Goal: Information Seeking & Learning: Learn about a topic

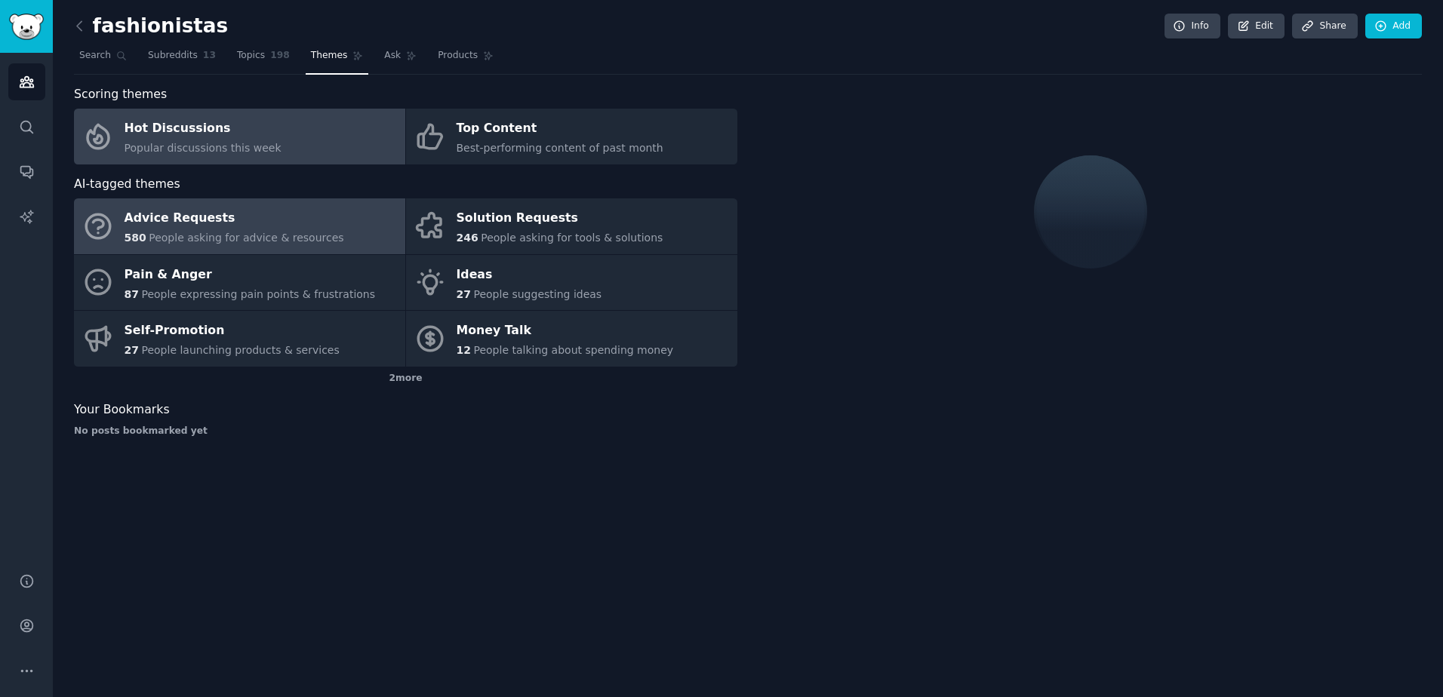
click at [212, 147] on span "Popular discussions this week" at bounding box center [203, 148] width 157 height 12
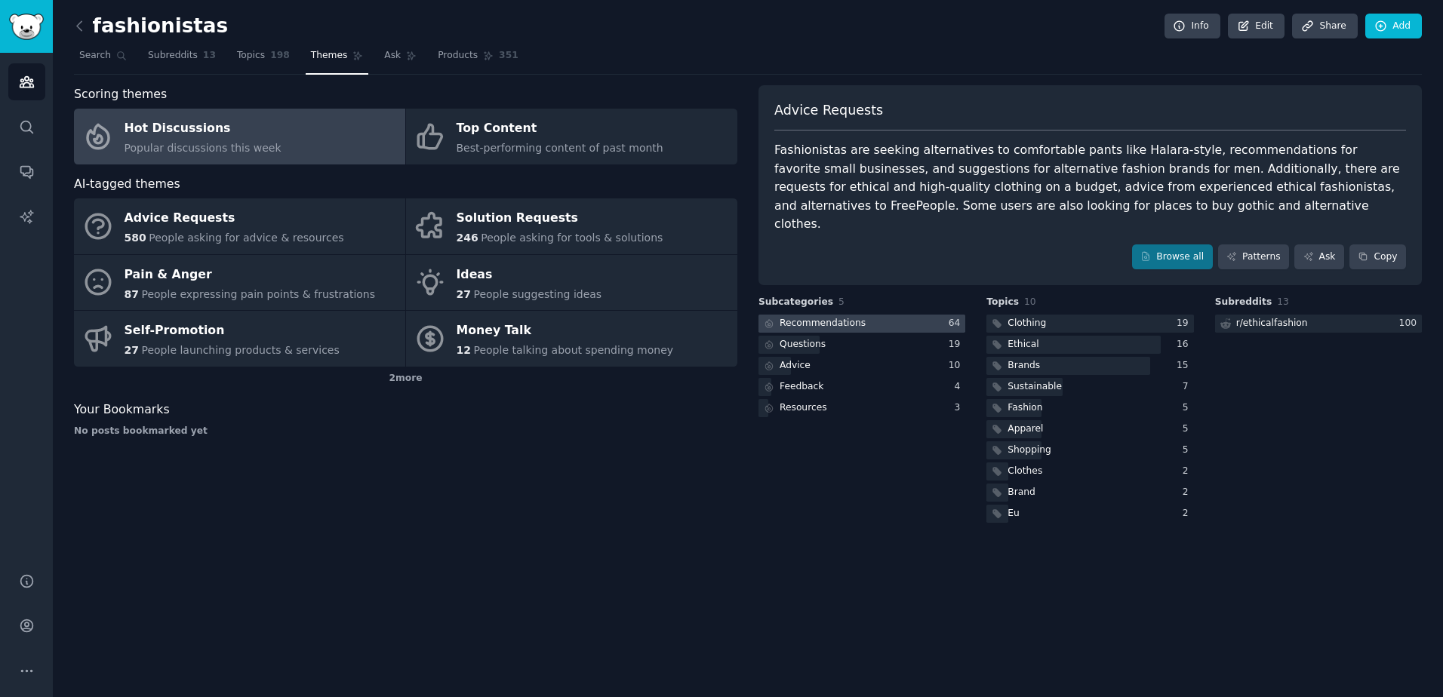
click at [894, 315] on div at bounding box center [861, 324] width 207 height 19
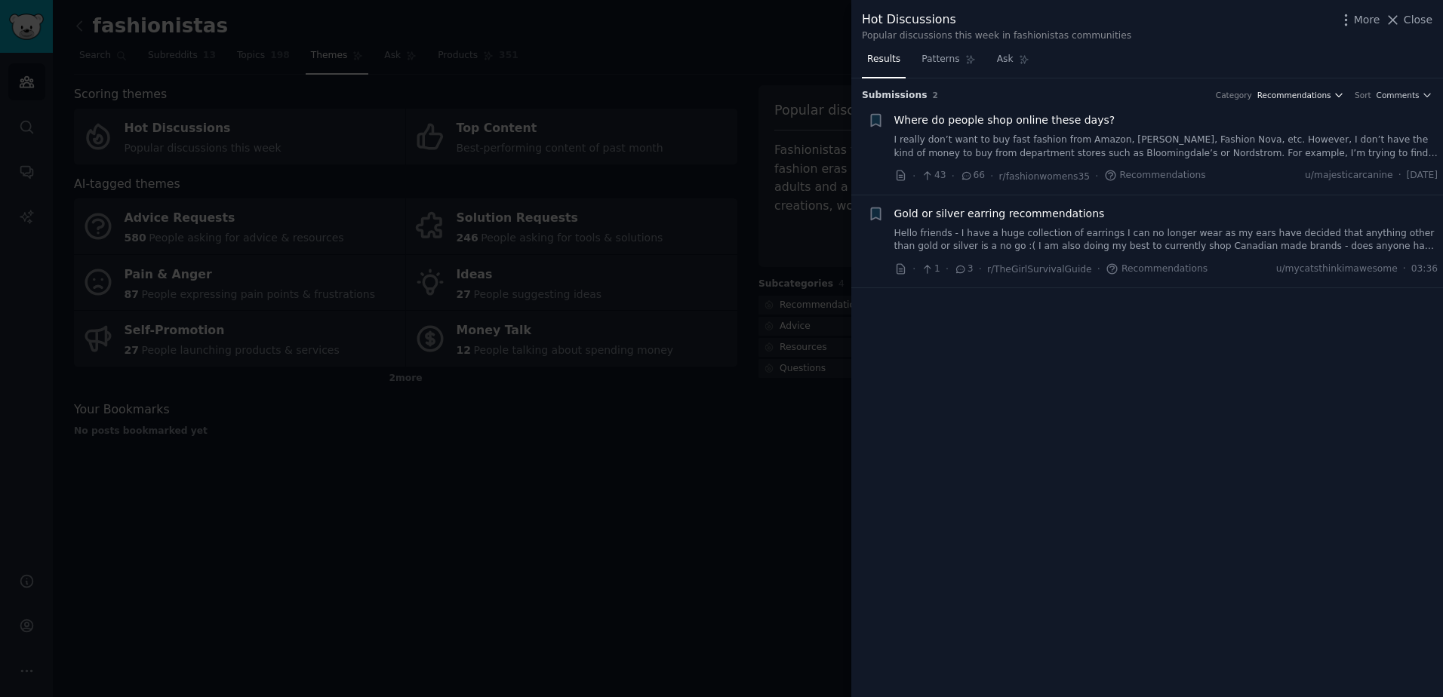
click at [1308, 98] on span "Recommendations" at bounding box center [1294, 95] width 74 height 11
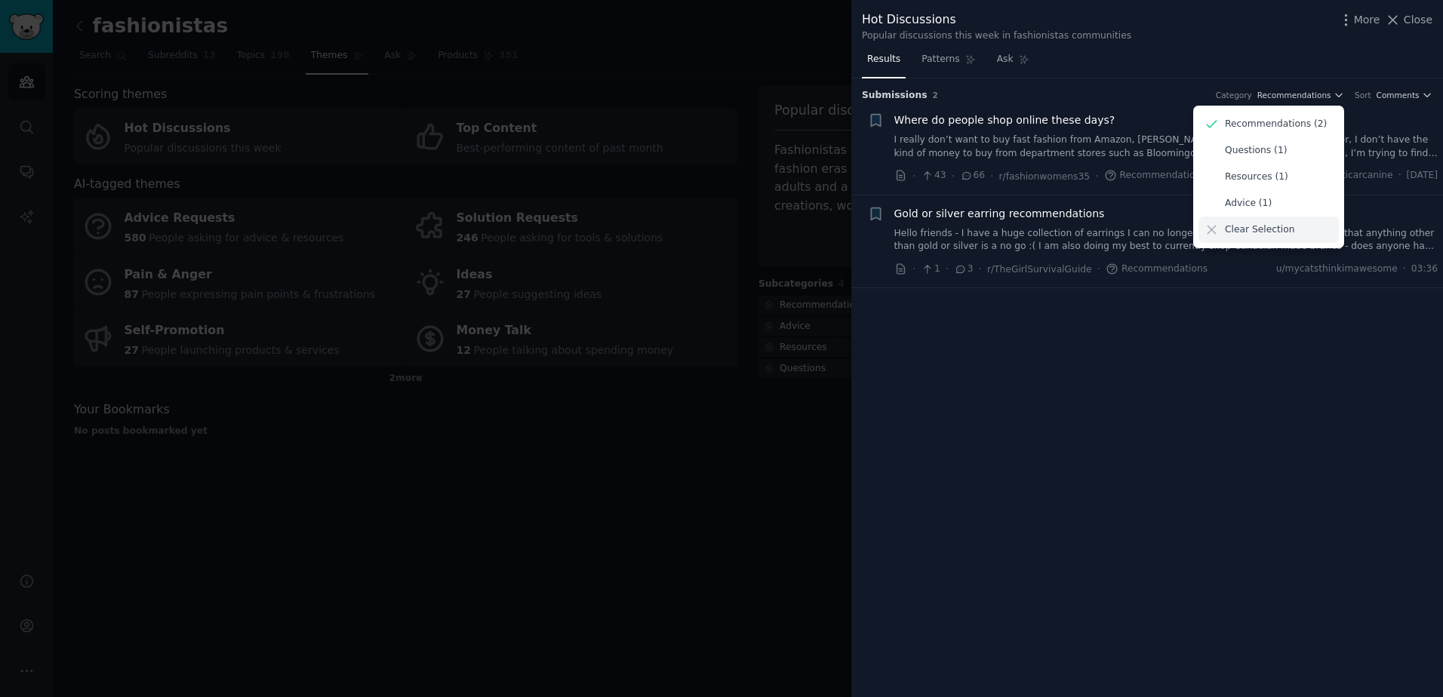
click at [1257, 234] on p "Clear Selection" at bounding box center [1259, 230] width 69 height 14
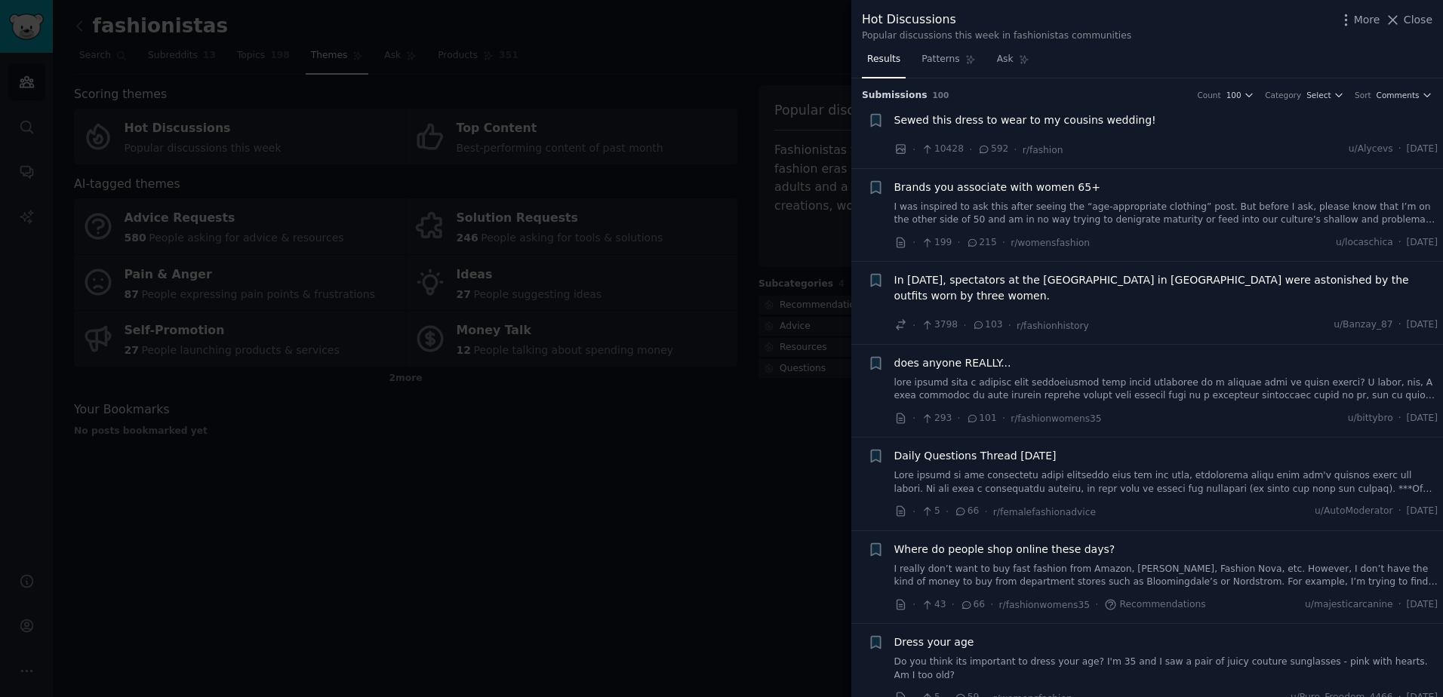
click at [983, 214] on link "I was inspired to ask this after seeing the “age-appropriate clothing” post. Bu…" at bounding box center [1166, 214] width 544 height 26
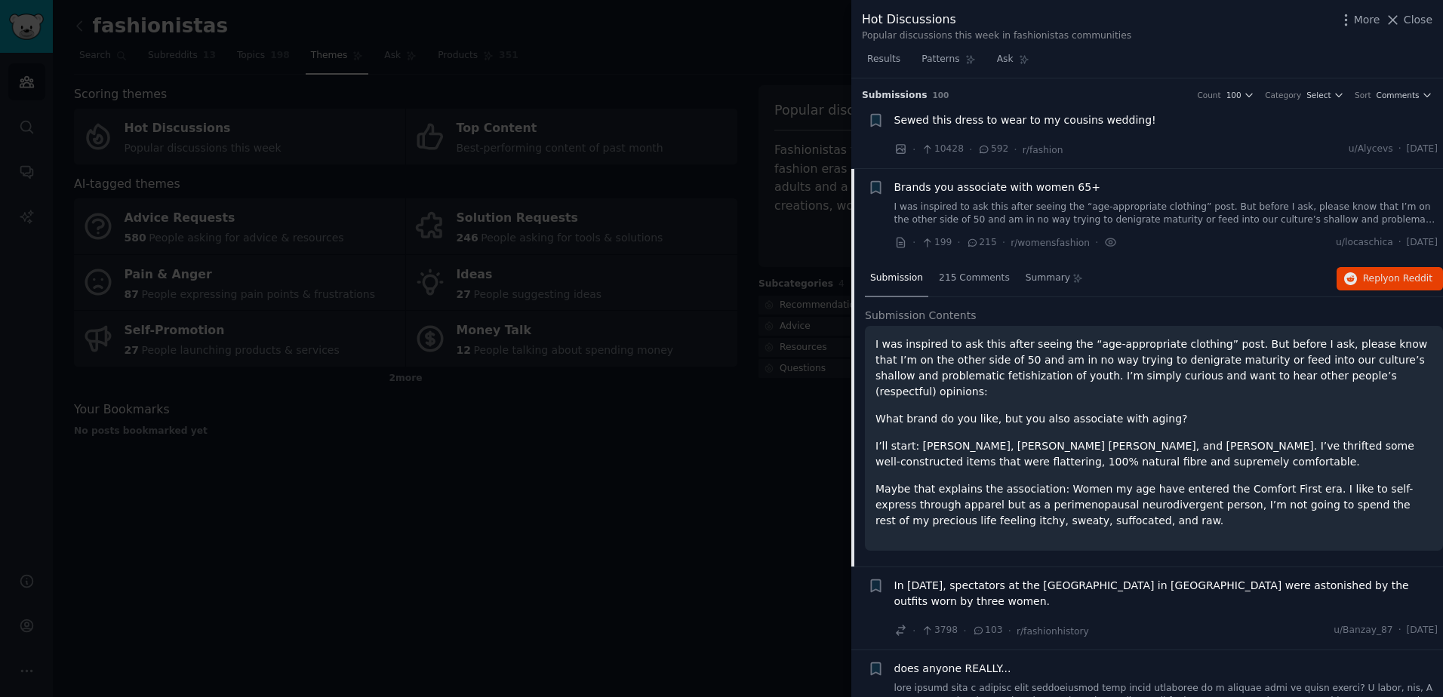
scroll to position [91, 0]
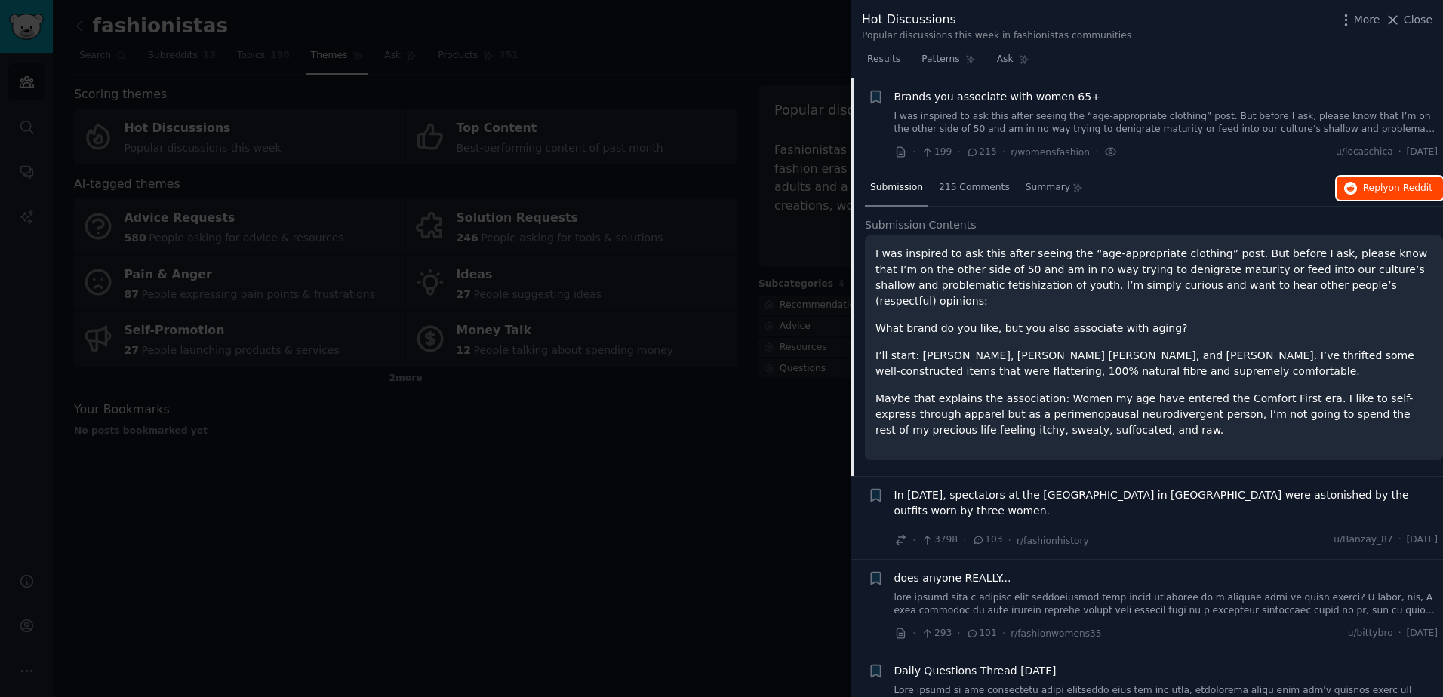
click at [1392, 178] on button "Reply on Reddit" at bounding box center [1390, 189] width 106 height 24
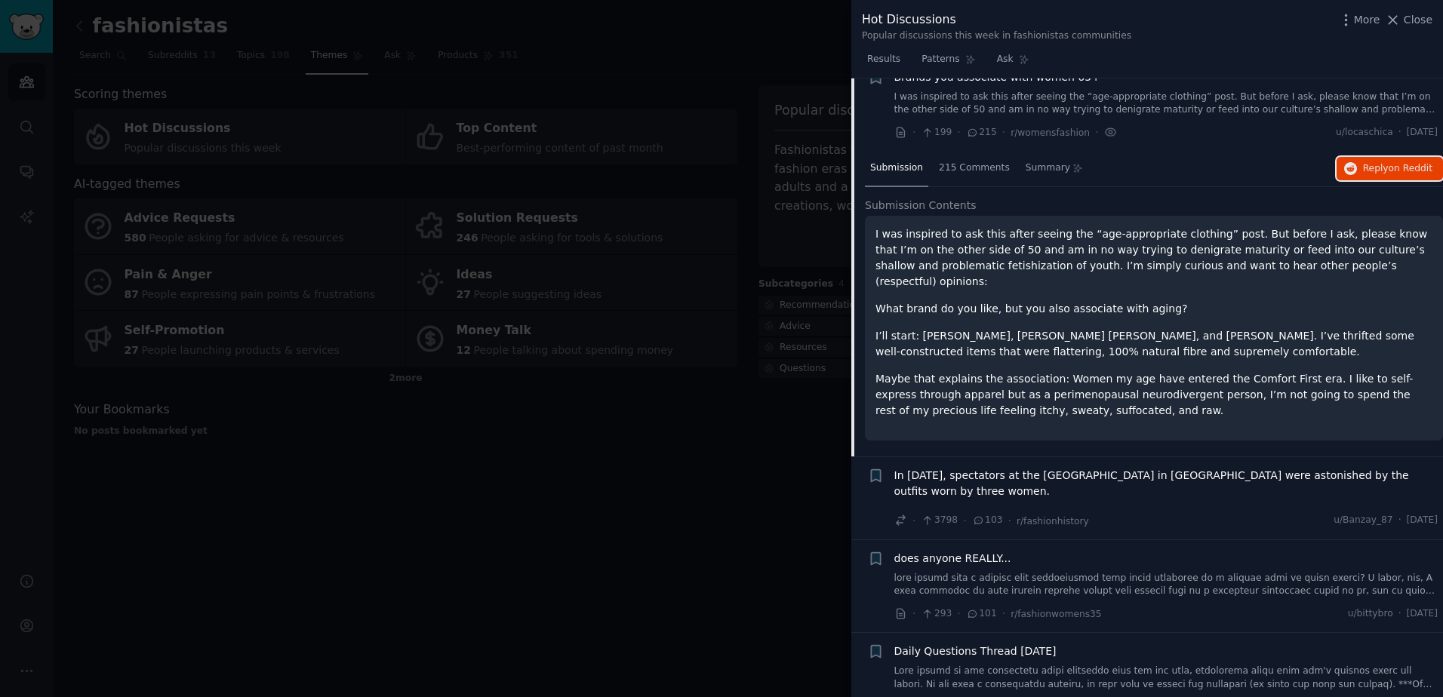
scroll to position [0, 0]
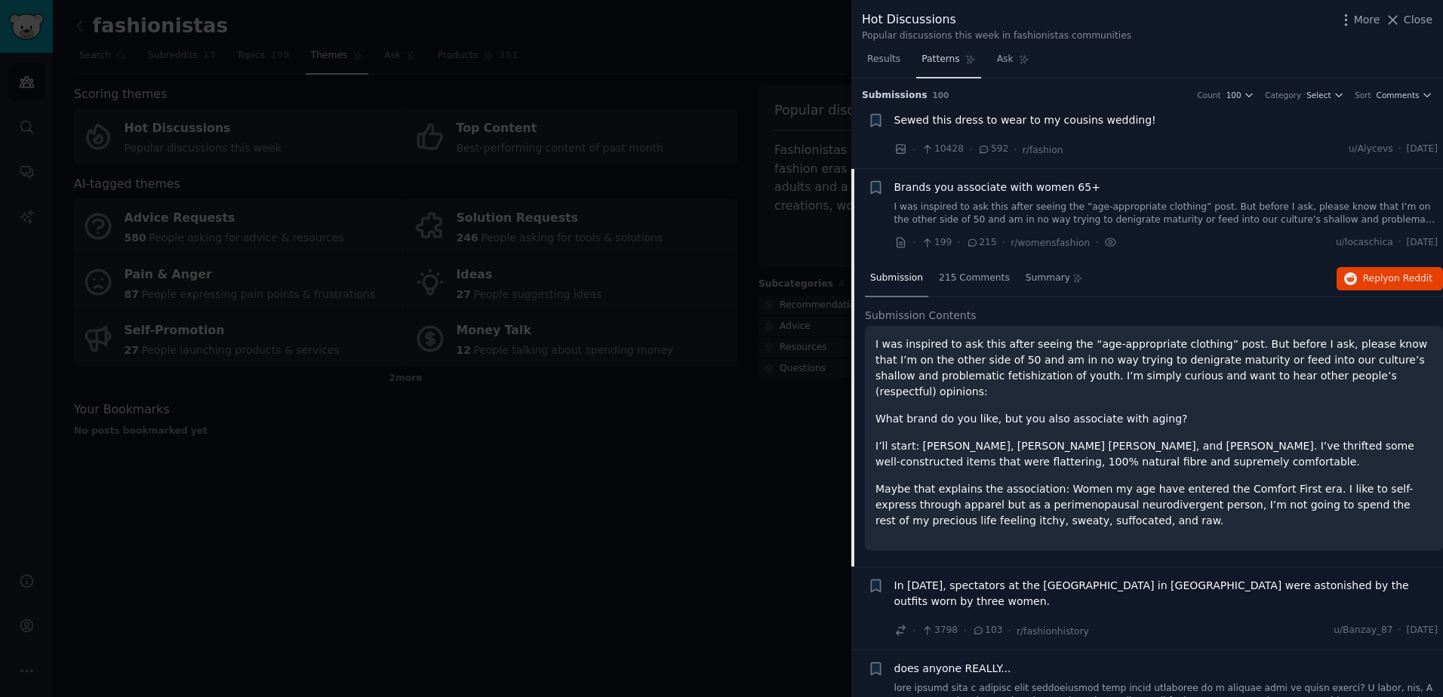
click at [923, 59] on span "Patterns" at bounding box center [941, 60] width 38 height 14
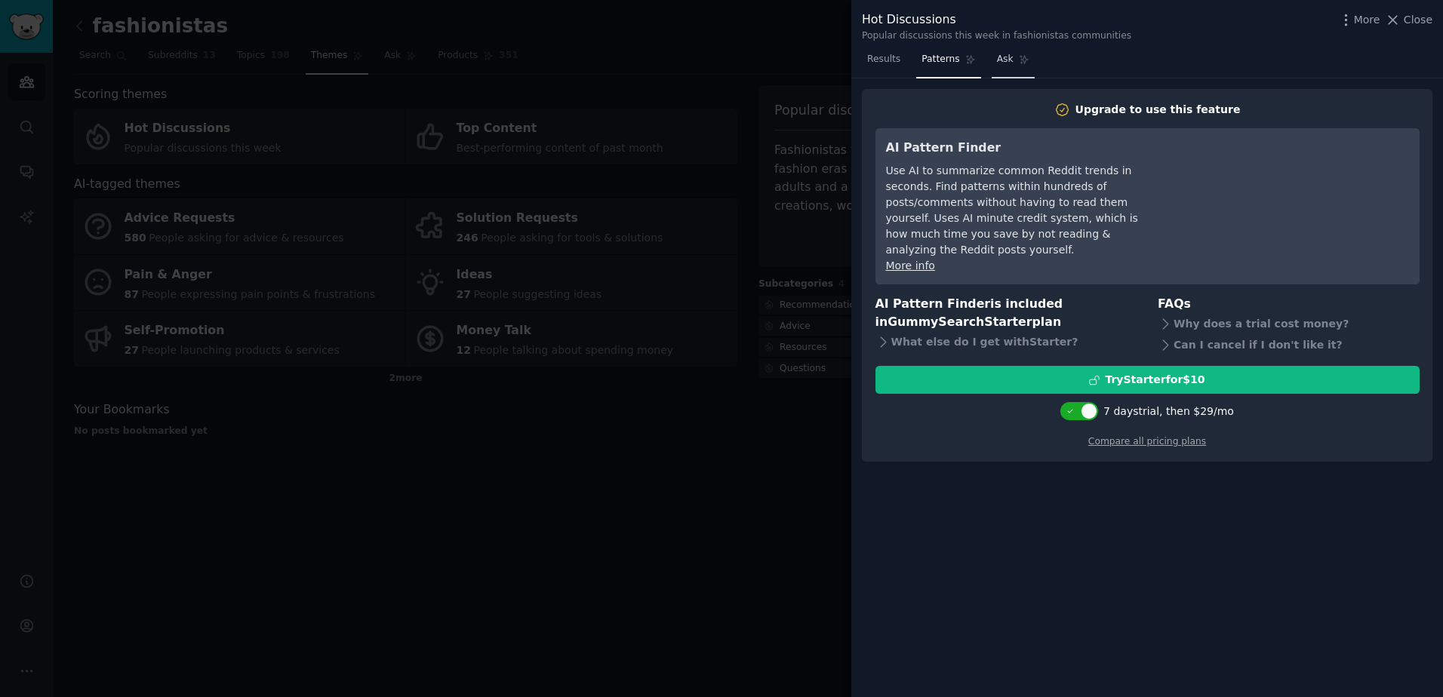
click at [992, 67] on link "Ask" at bounding box center [1013, 63] width 43 height 31
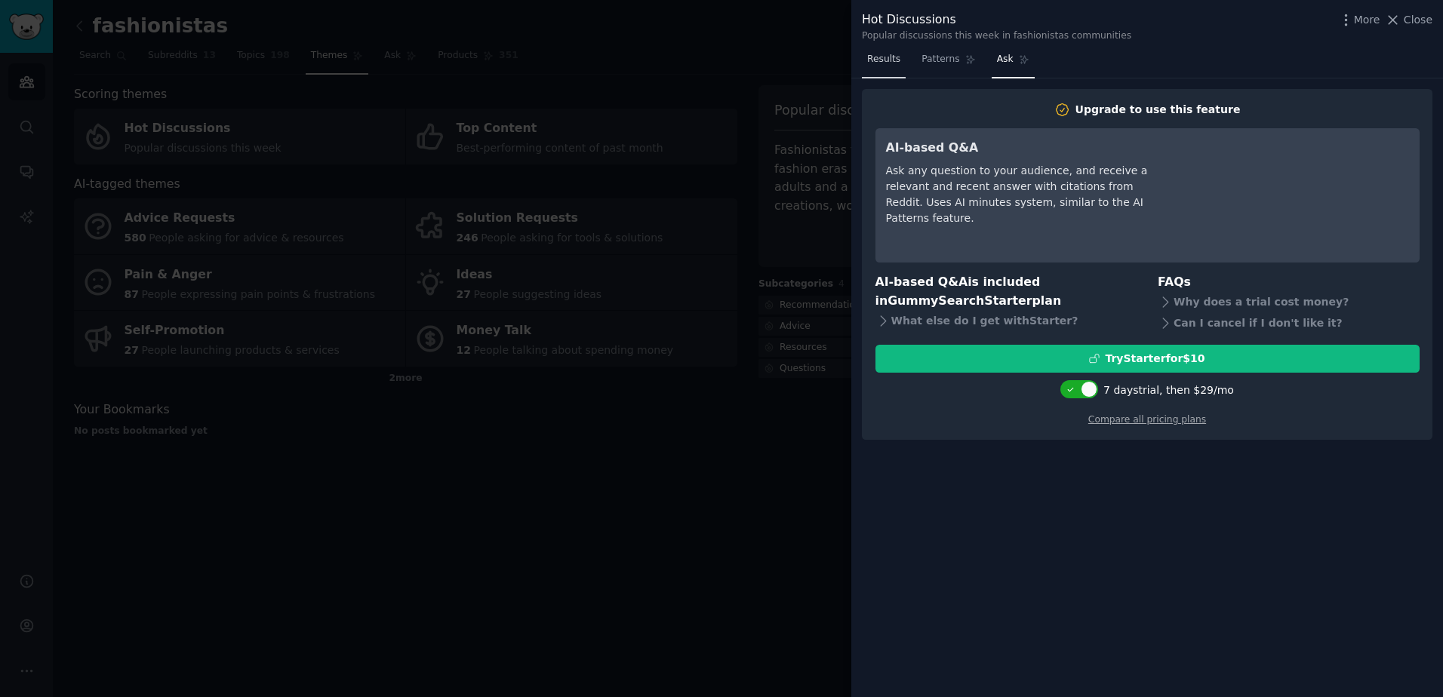
click at [897, 69] on link "Results" at bounding box center [884, 63] width 44 height 31
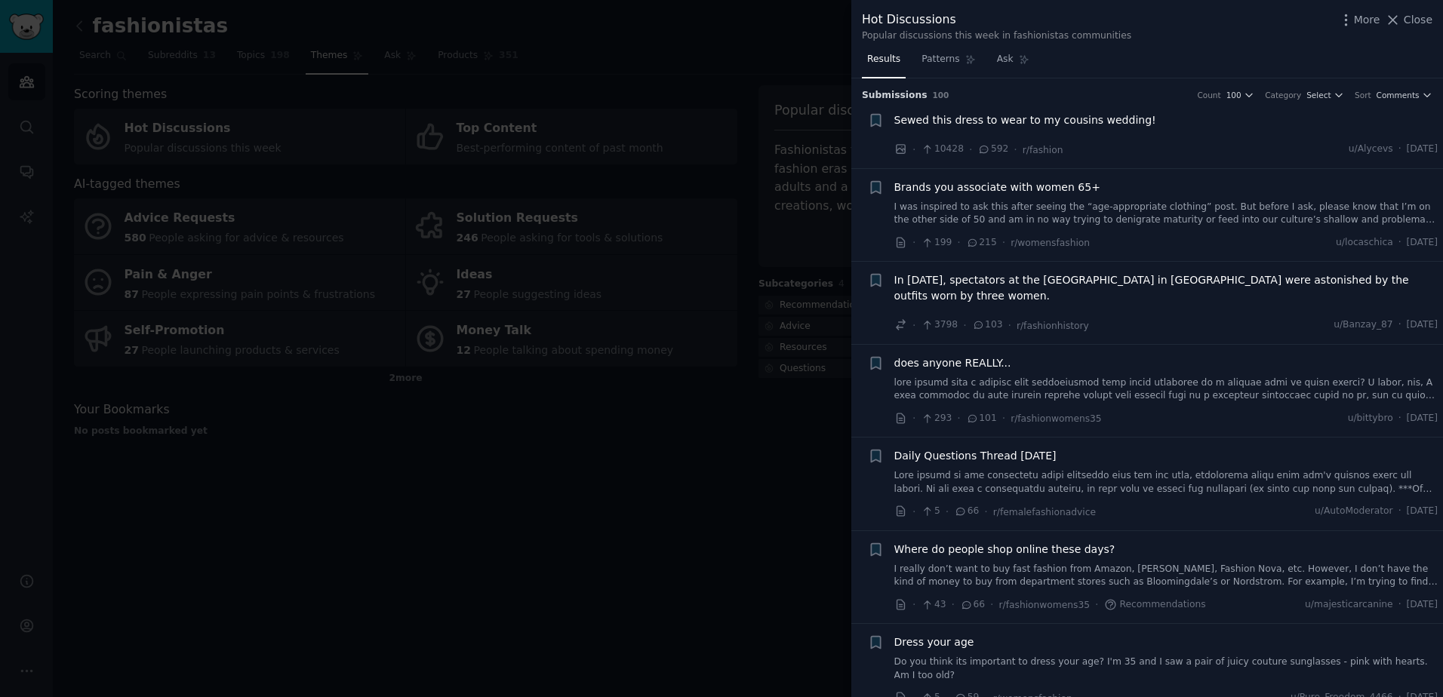
click at [624, 242] on div at bounding box center [721, 348] width 1443 height 697
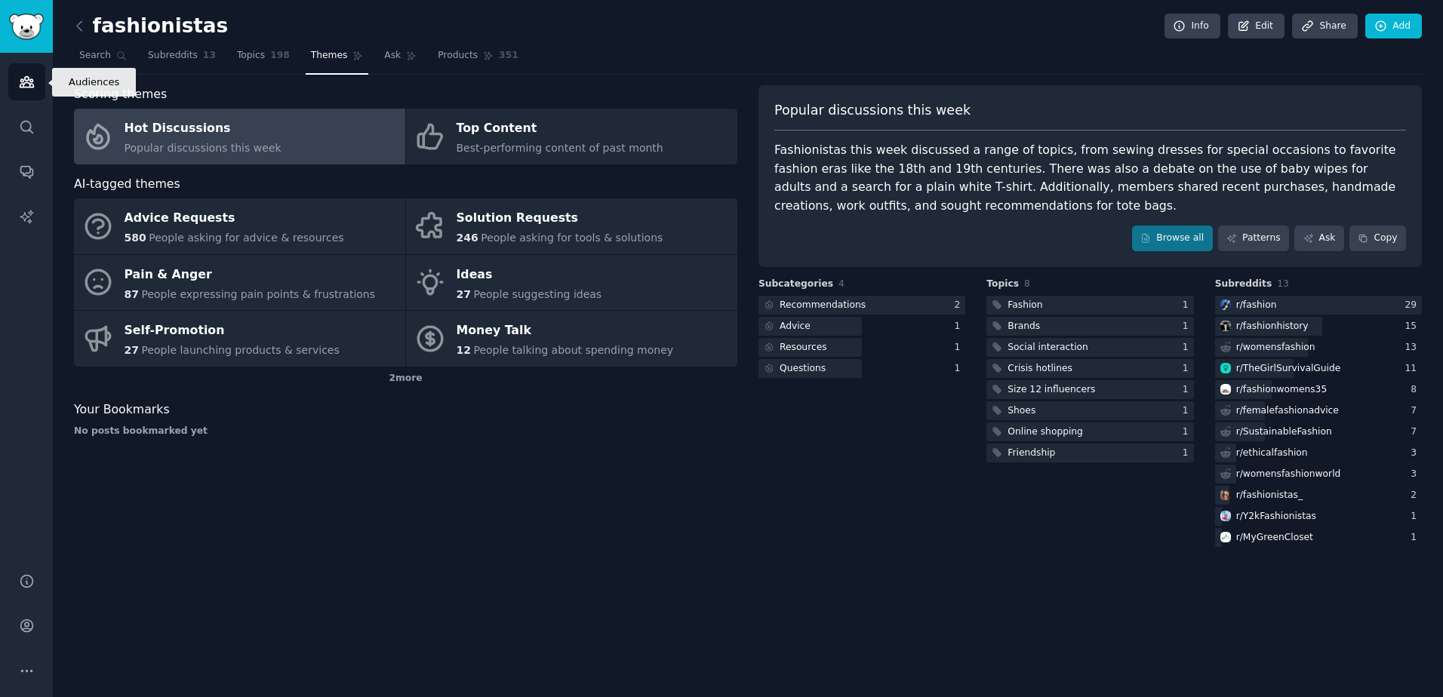
click at [19, 88] on icon "Sidebar" at bounding box center [27, 82] width 16 height 16
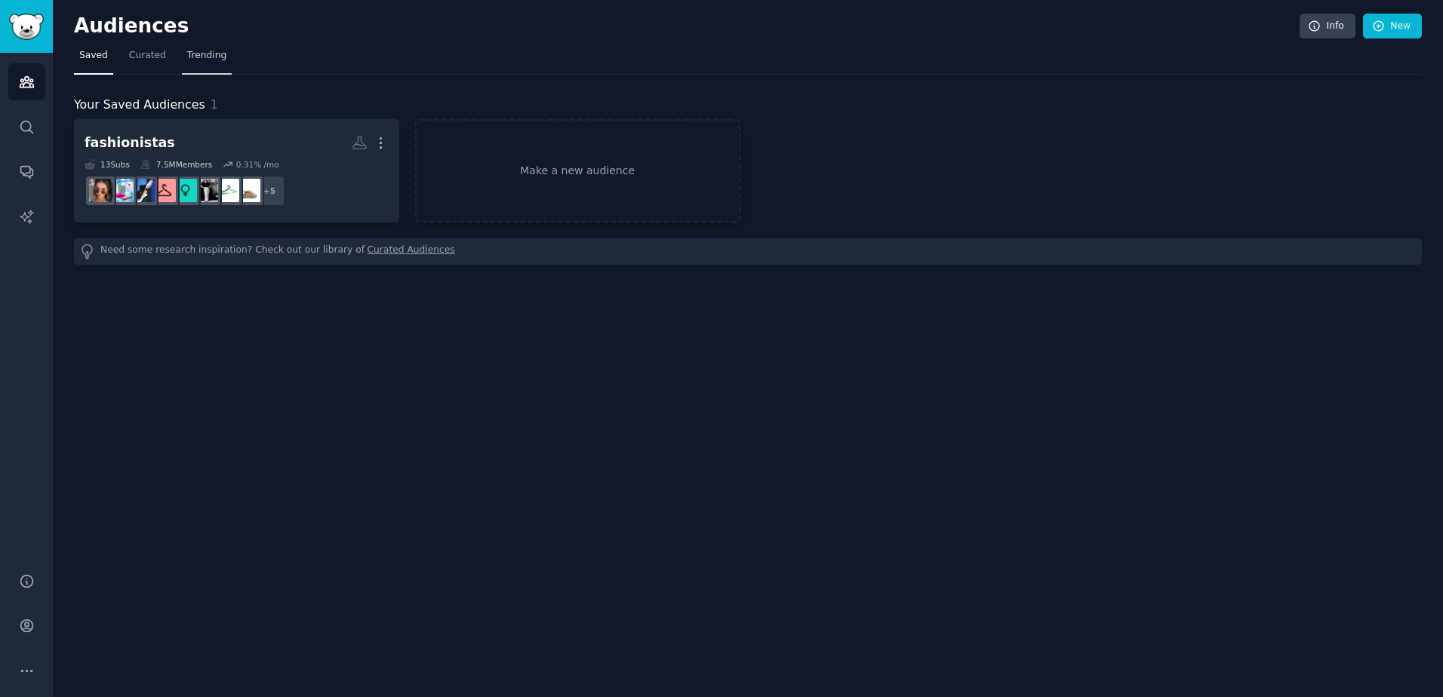
click at [190, 63] on link "Trending" at bounding box center [207, 59] width 50 height 31
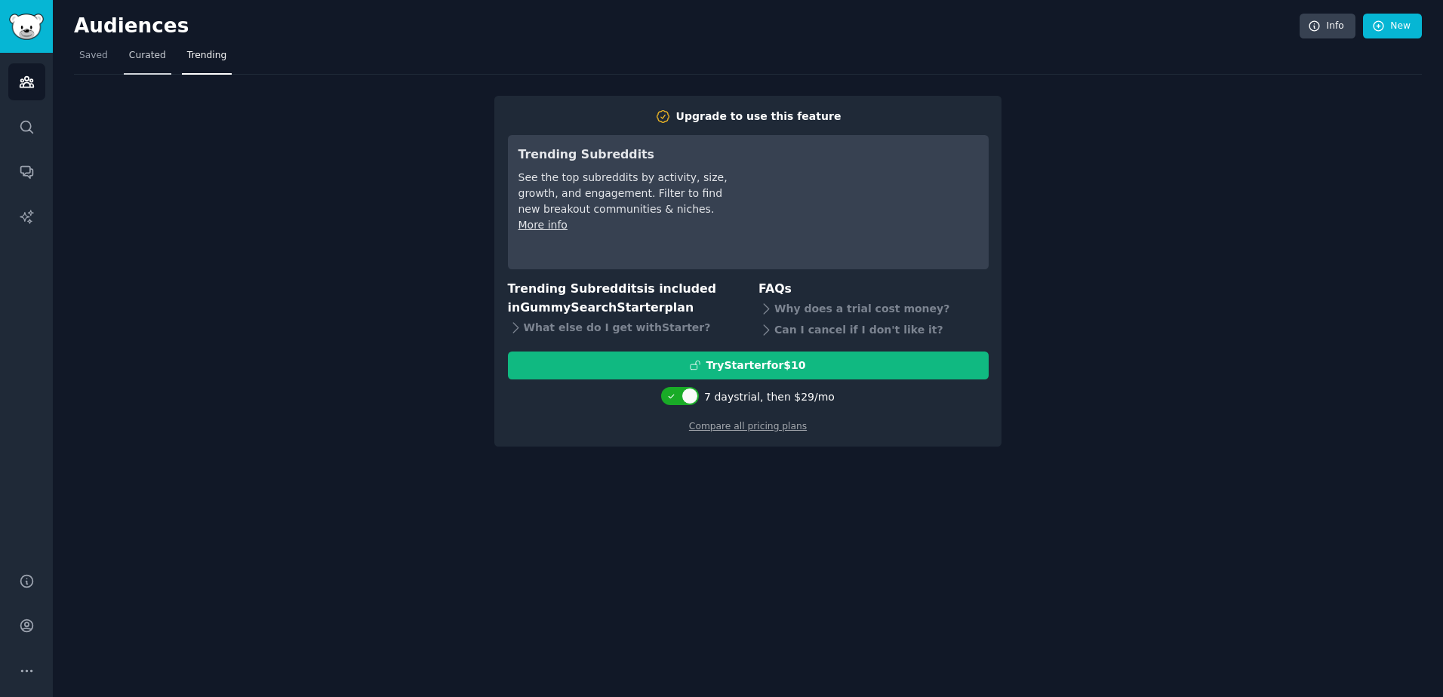
click at [151, 59] on span "Curated" at bounding box center [147, 56] width 37 height 14
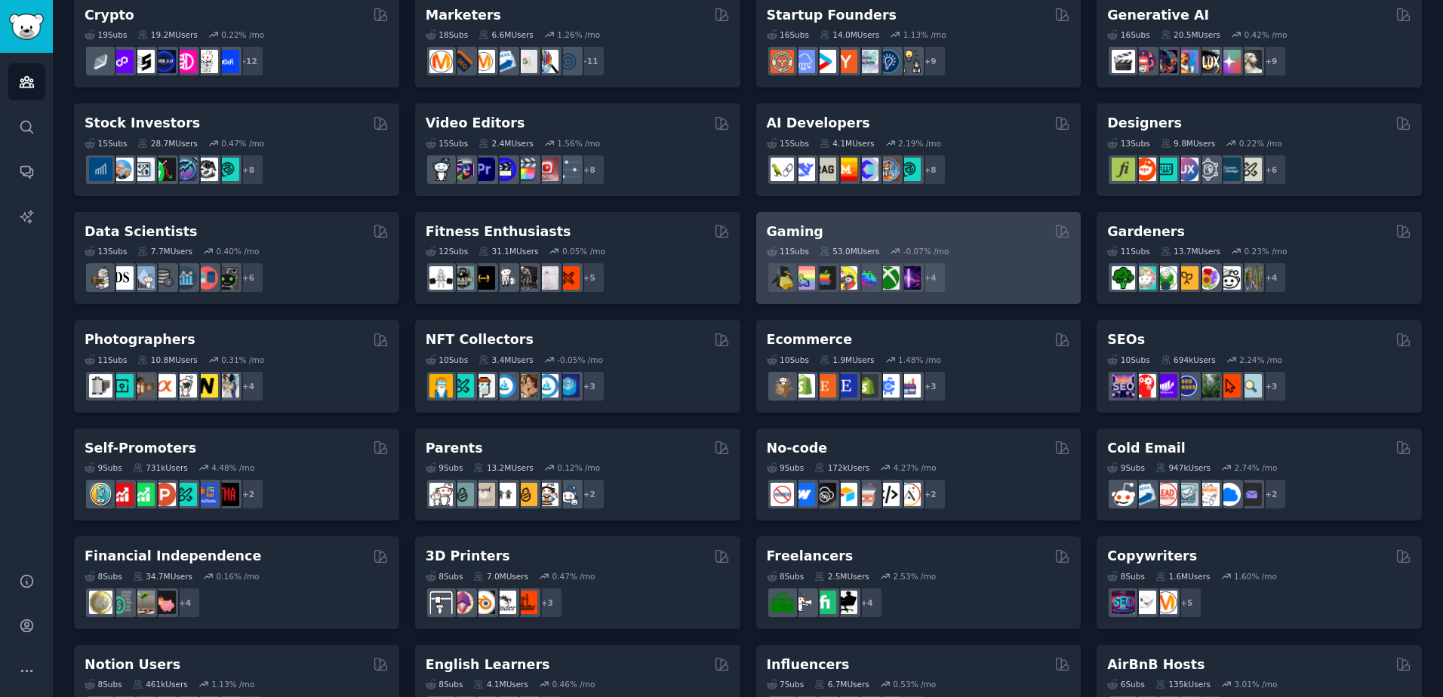
scroll to position [233, 0]
